Goal: Information Seeking & Learning: Learn about a topic

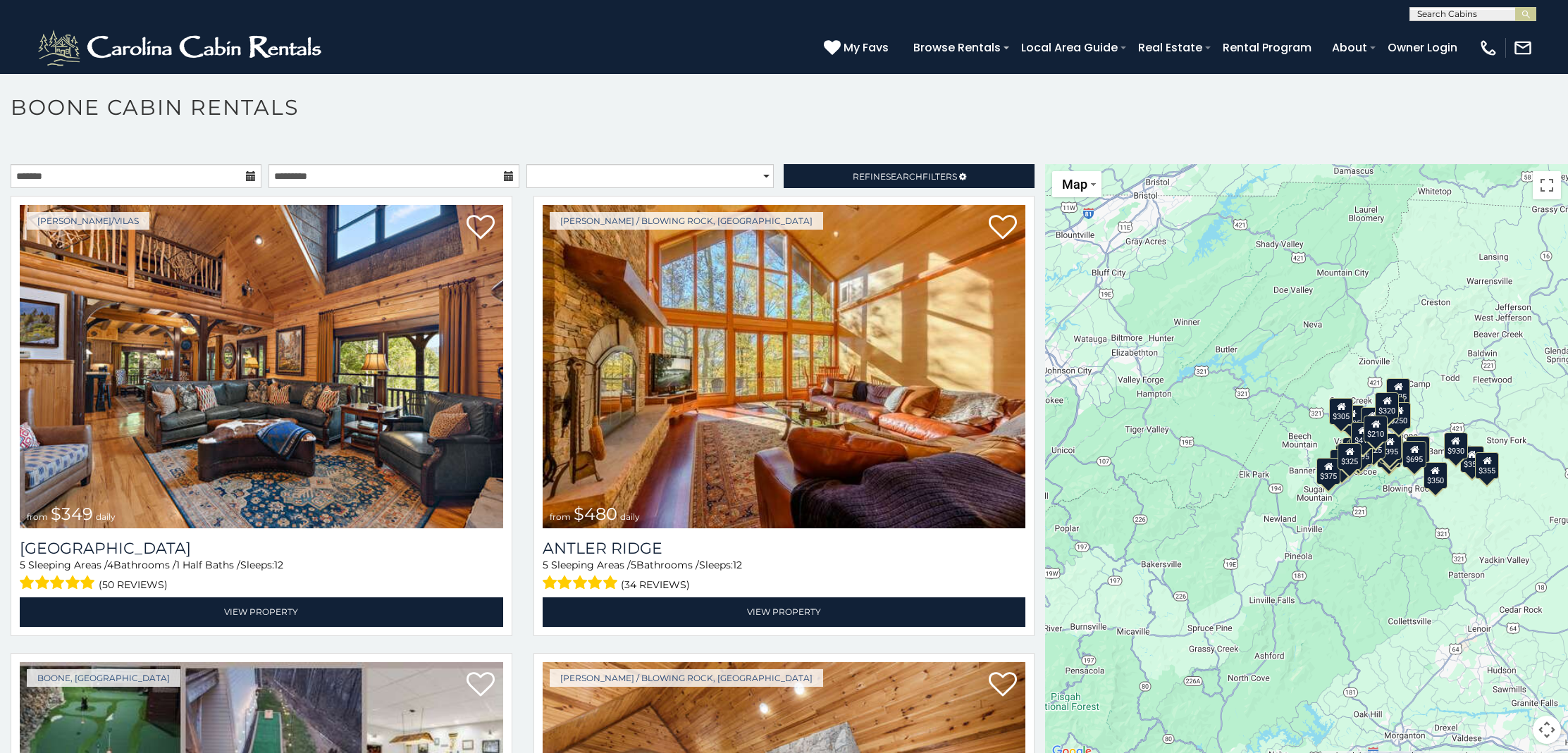
scroll to position [8, 0]
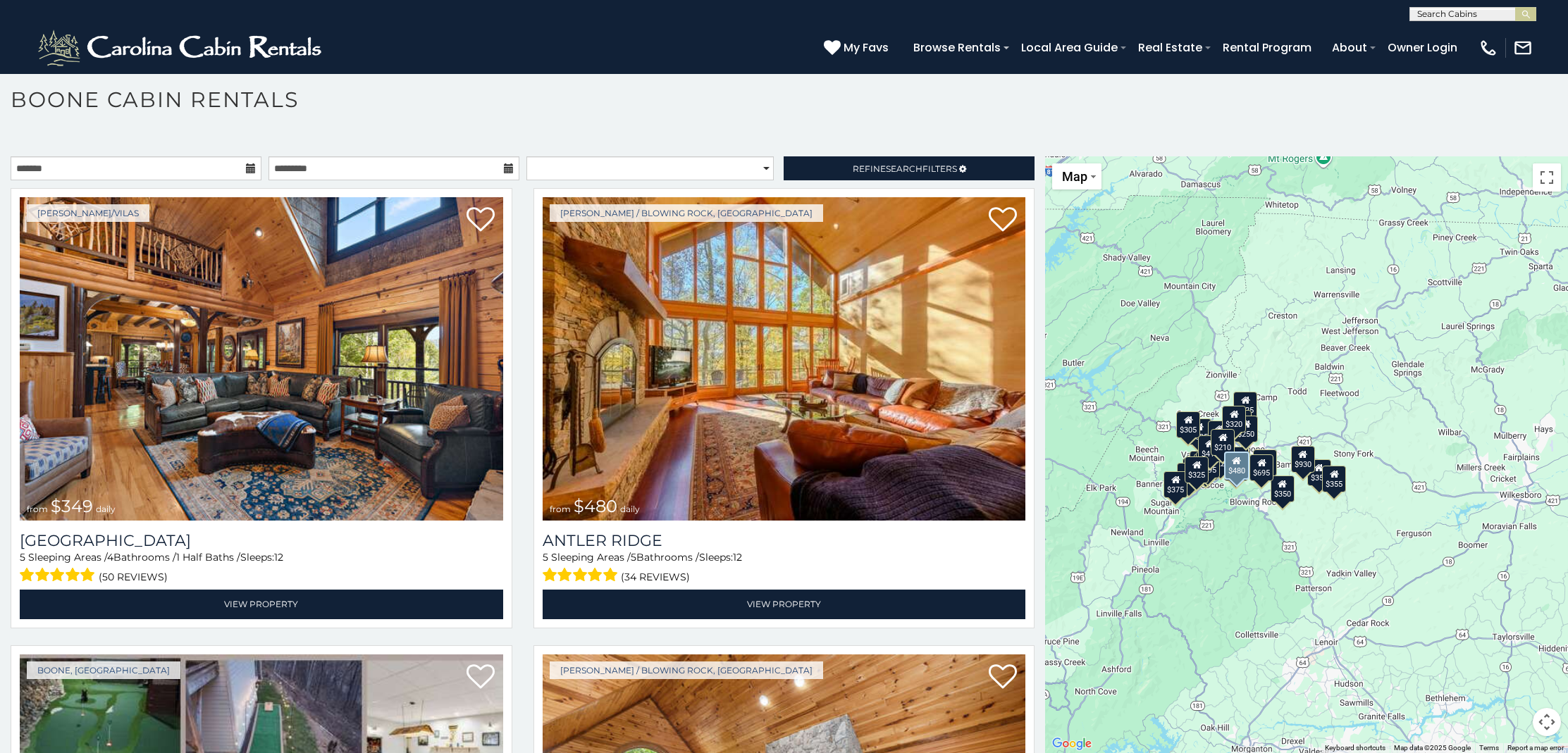
drag, startPoint x: 1174, startPoint y: 353, endPoint x: 1116, endPoint y: 388, distance: 67.7
click at [1019, 157] on main "**********" at bounding box center [784, 157] width 1568 height 0
click at [1363, 505] on div "$349 $480 $525 $315 $355 $675 $635 $930 $400 $451 $330 $400 $485 $460 $395 $255…" at bounding box center [1306, 455] width 523 height 596
click at [1536, 179] on button "Toggle fullscreen view" at bounding box center [1547, 178] width 28 height 28
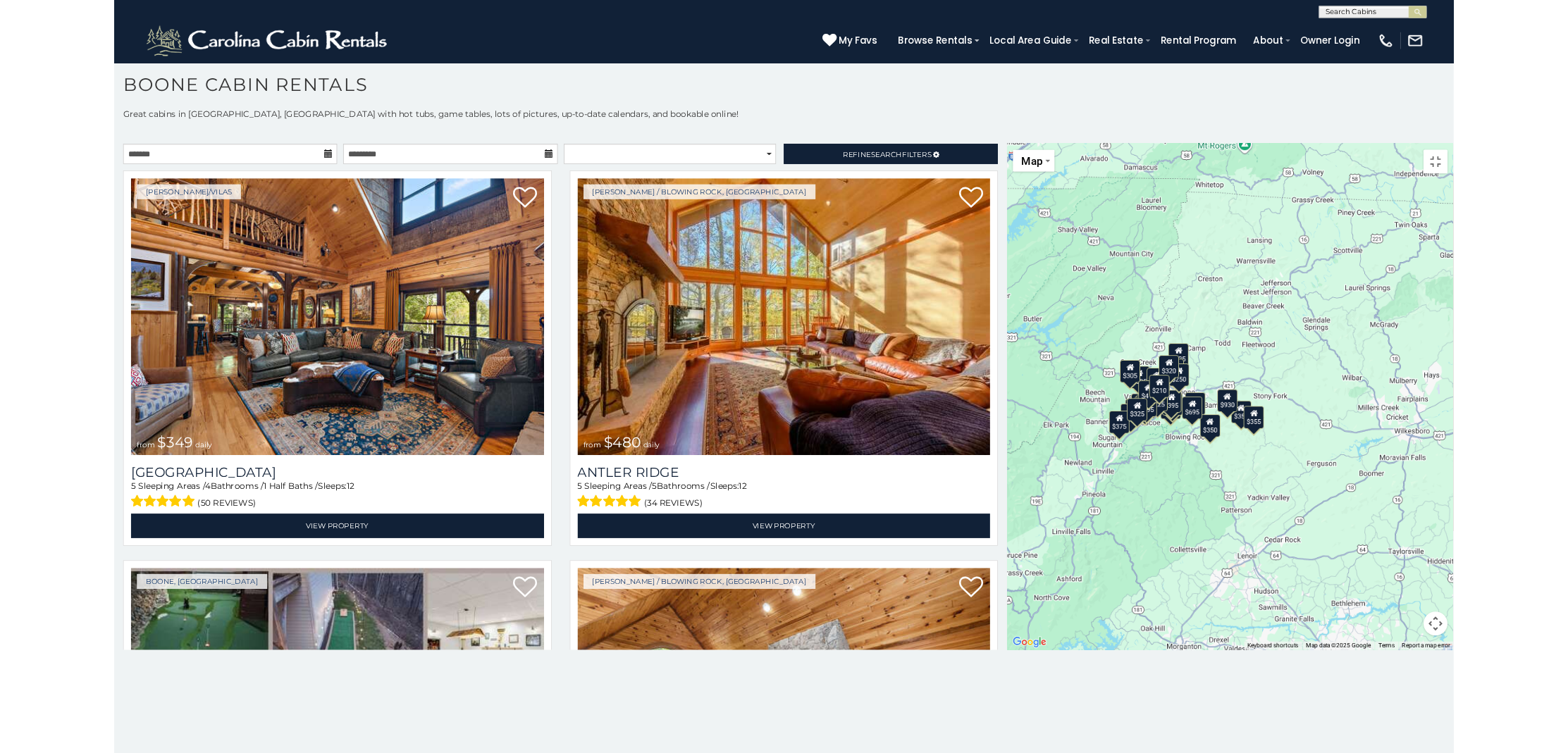
scroll to position [0, 0]
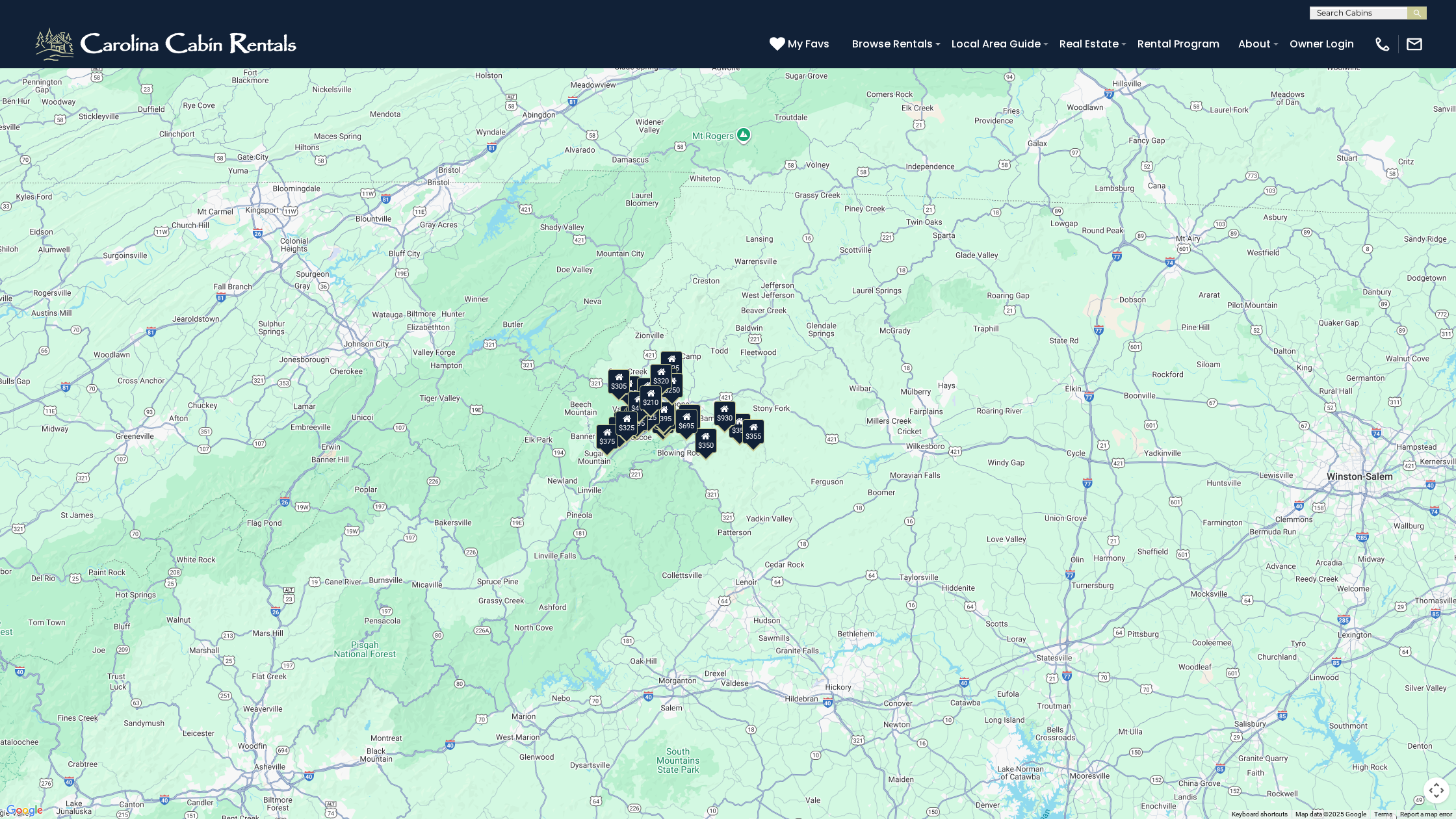
click at [754, 431] on icon at bounding box center [754, 427] width 8 height 9
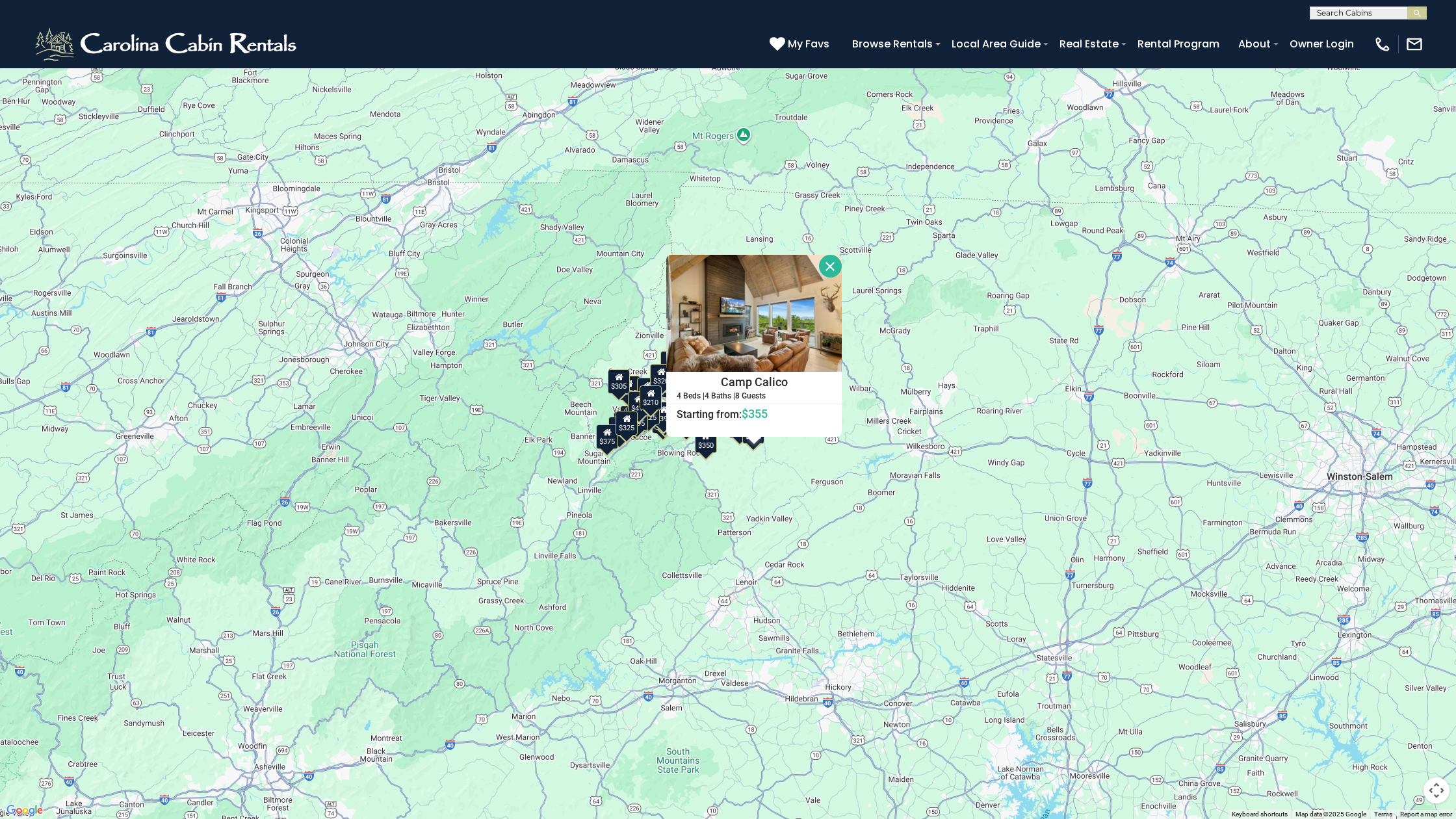
click at [709, 451] on div "$350" at bounding box center [705, 441] width 22 height 25
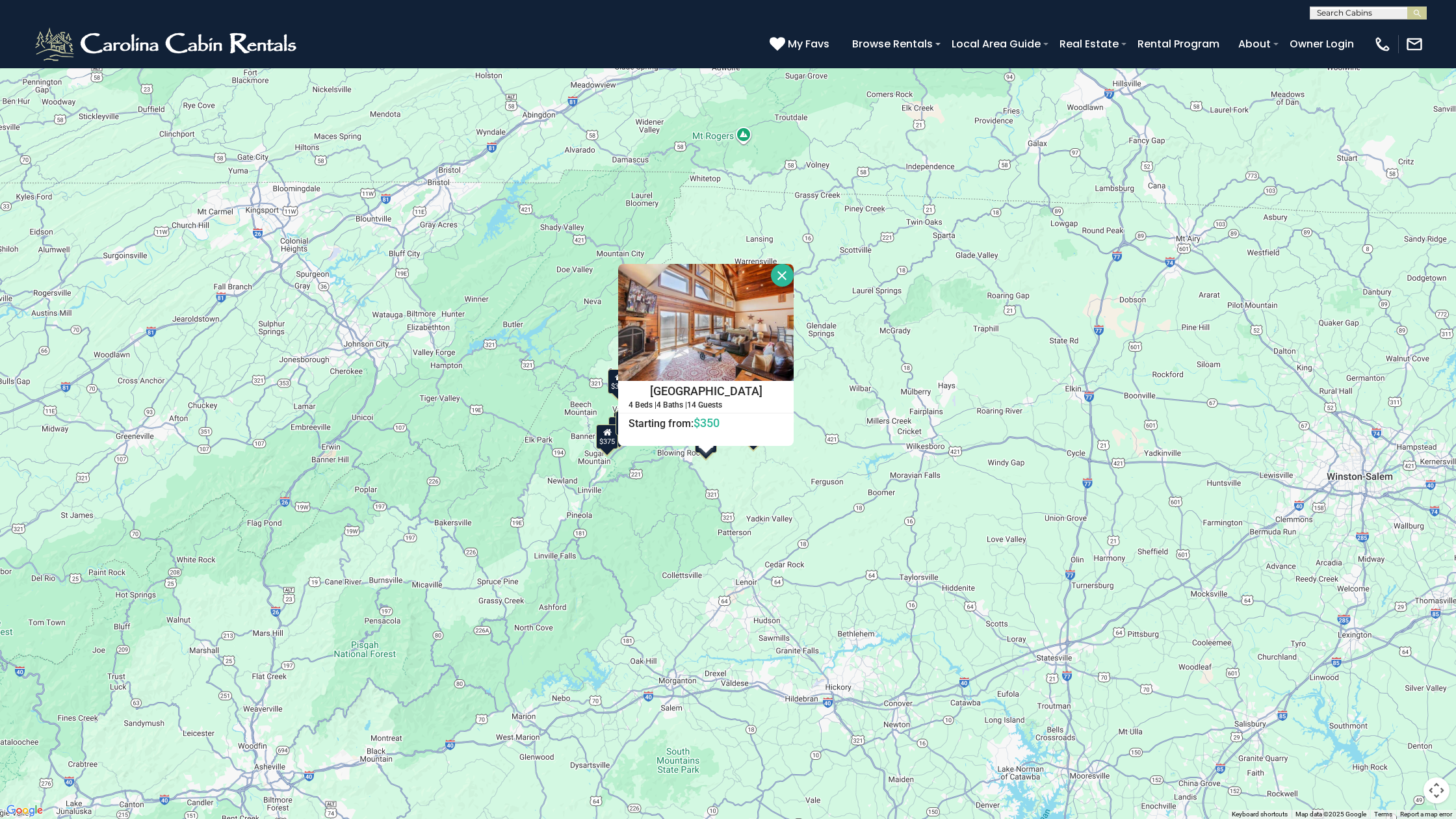
click at [760, 503] on div "$349 $480 $525 $315 $355 $675 $635 $930 $400 $451 $330 $400 $485 $460 $395 $255…" at bounding box center [728, 409] width 1456 height 819
click at [793, 272] on button "Close" at bounding box center [782, 275] width 23 height 23
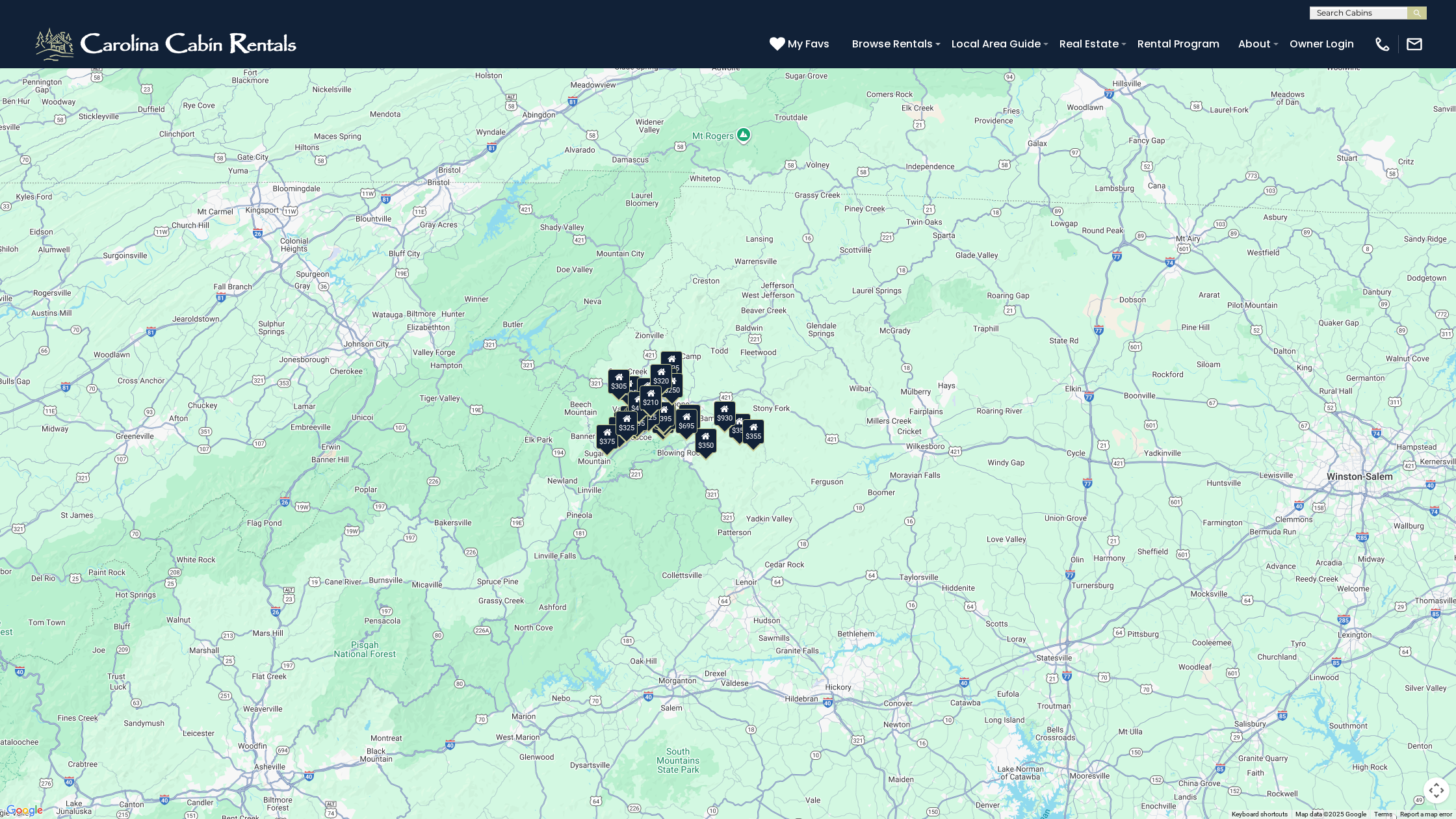
click at [736, 432] on div "$355" at bounding box center [739, 425] width 22 height 25
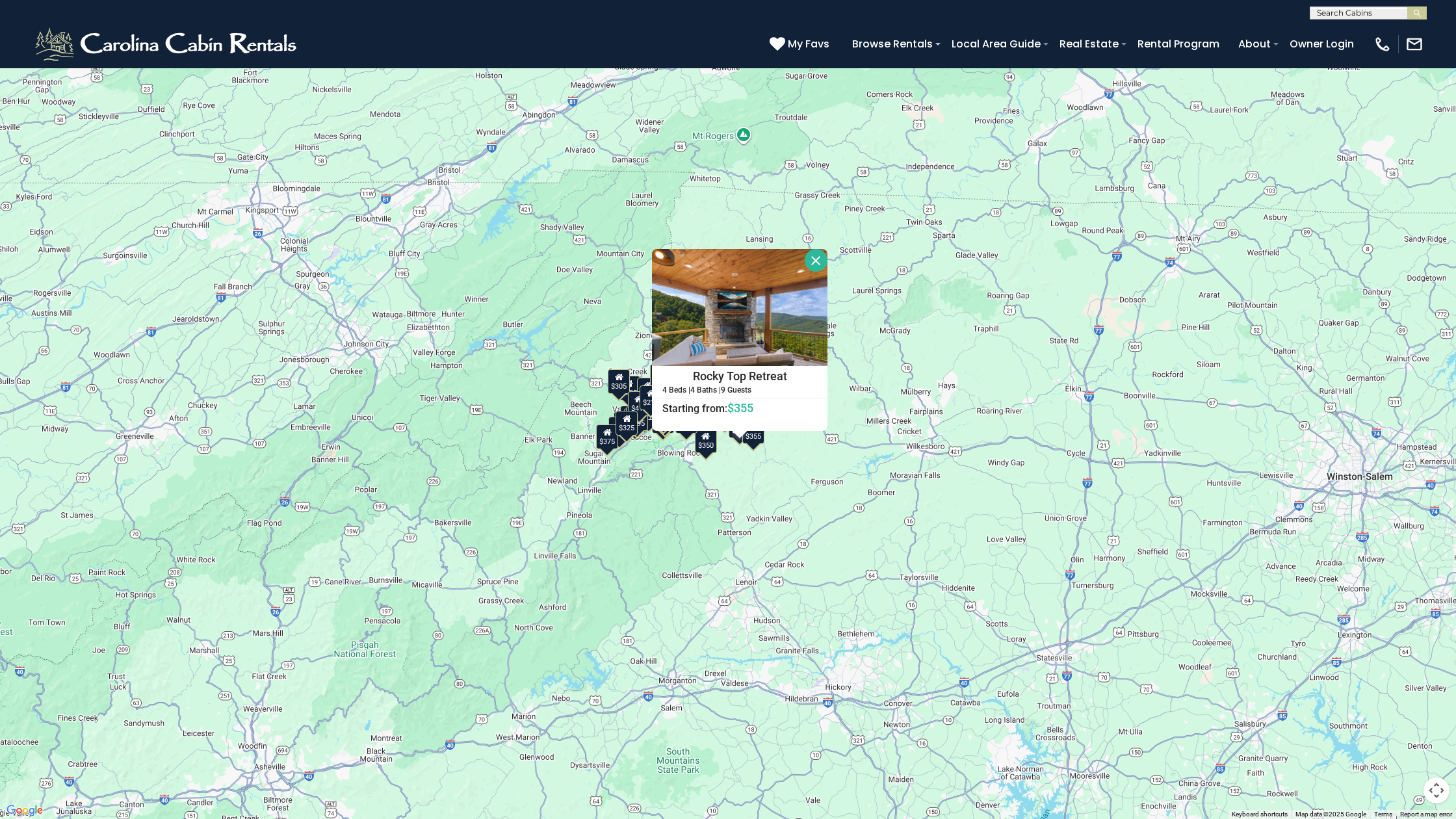
click at [827, 255] on button "Close" at bounding box center [816, 260] width 23 height 23
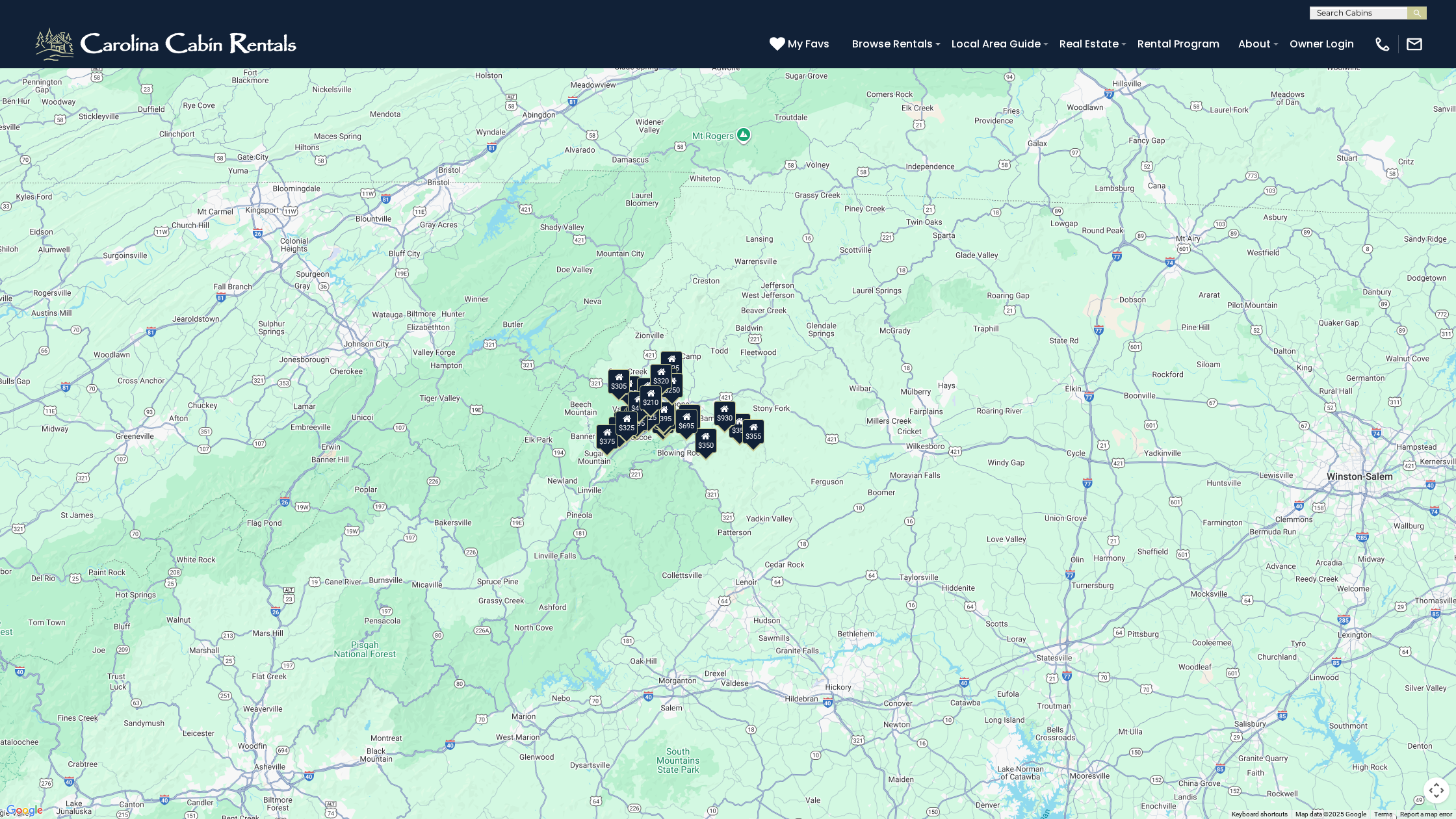
click at [729, 420] on div "$930" at bounding box center [724, 413] width 22 height 25
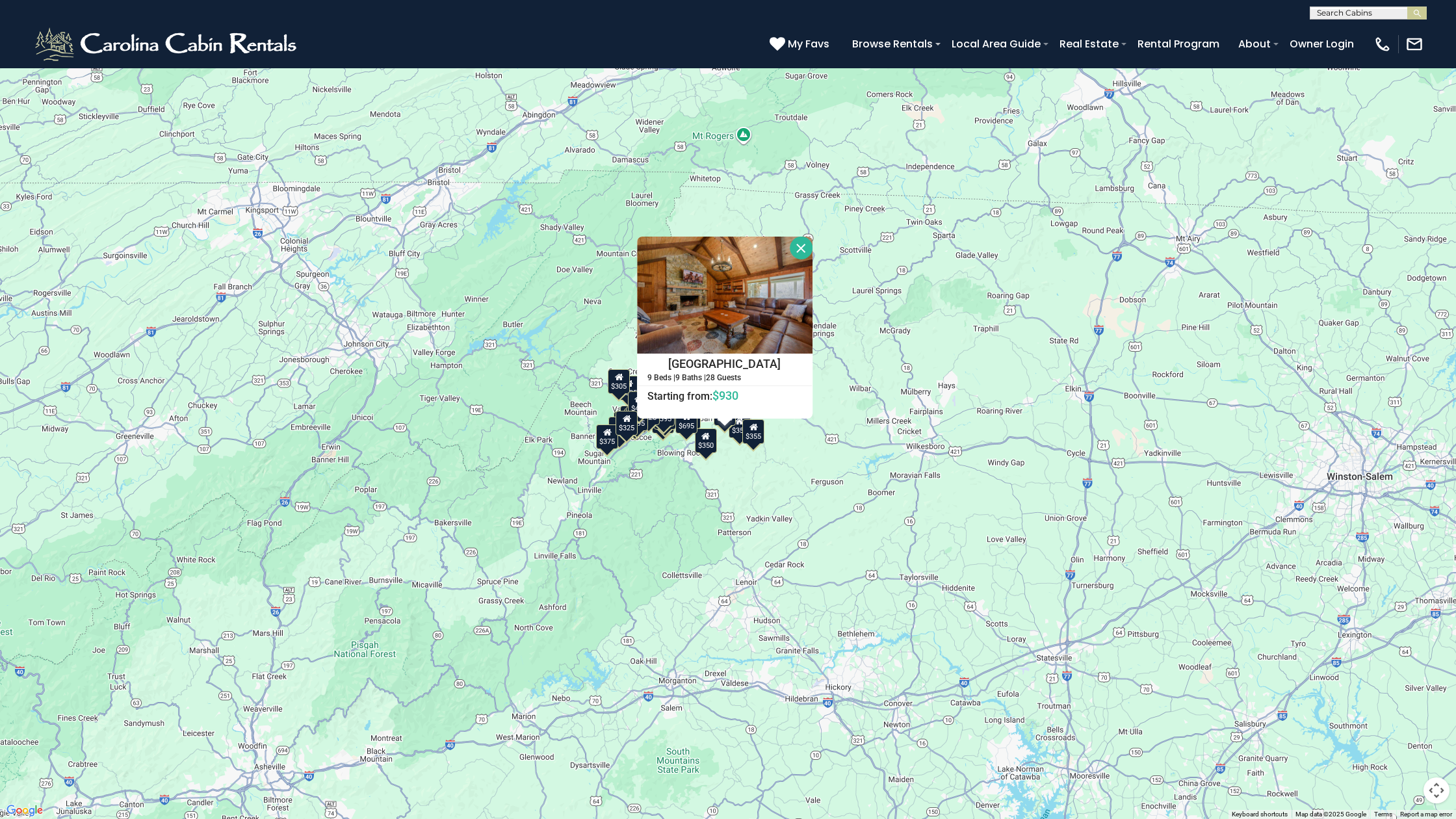
click at [736, 435] on div "$355" at bounding box center [739, 425] width 22 height 25
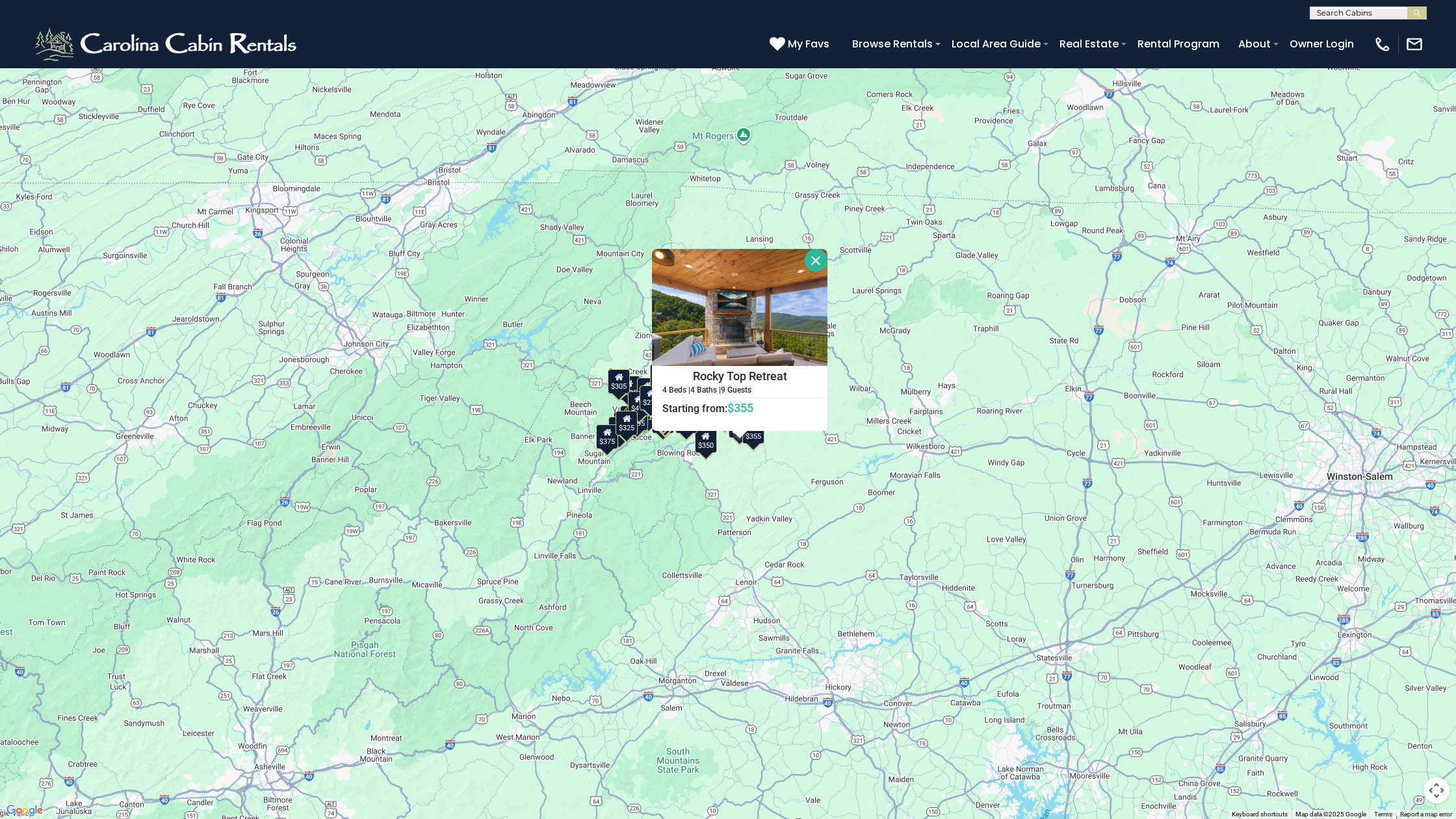
click at [760, 441] on div "$355" at bounding box center [753, 431] width 22 height 25
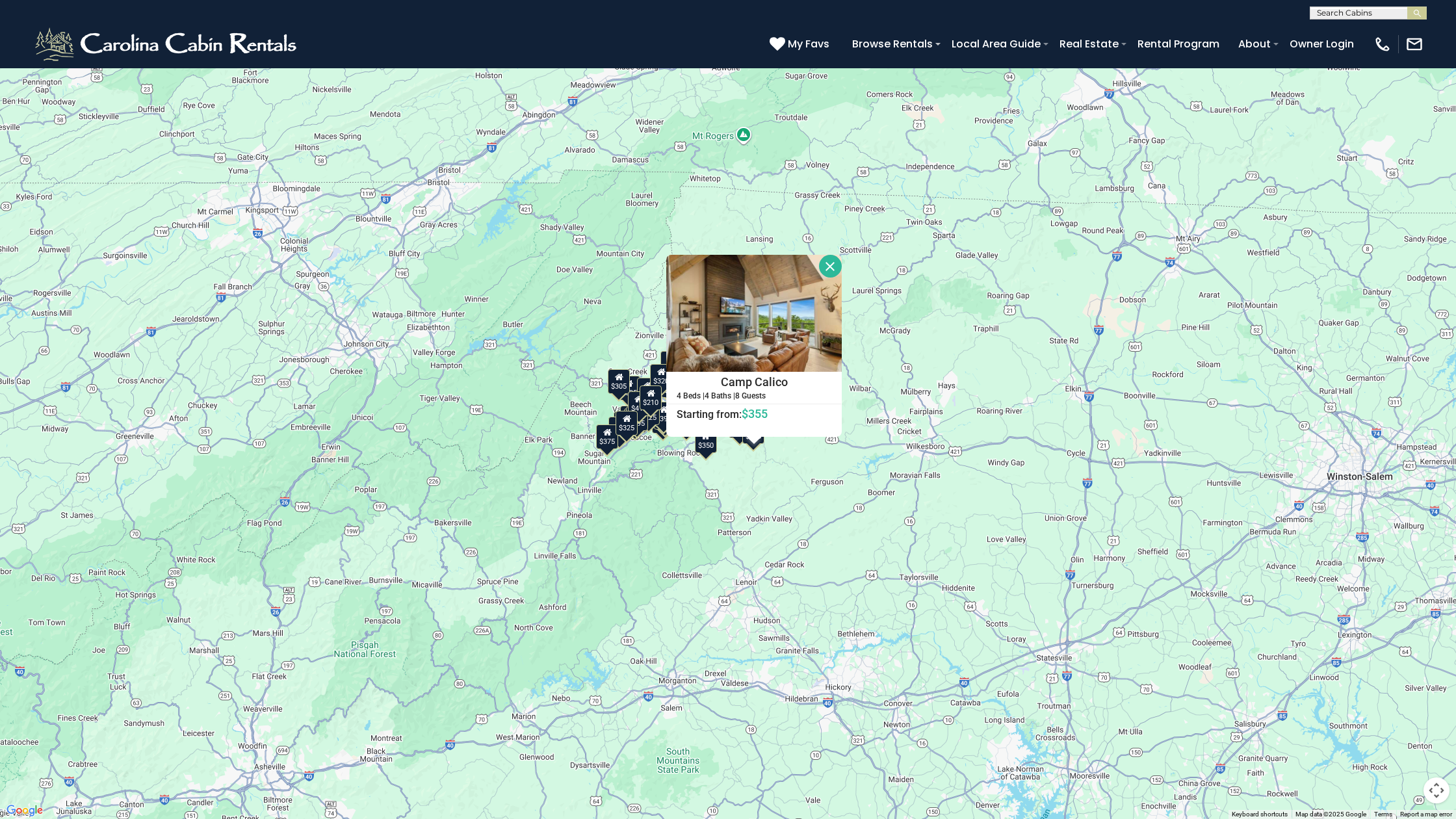
click at [1433, 85] on div "$349 $480 $525 $315 $355 $675 $635 $930 $400 $451 $330 $400 $485 $460 $395 $255…" at bounding box center [728, 409] width 1456 height 819
click at [1437, 23] on button "Toggle fullscreen view" at bounding box center [1437, 19] width 26 height 26
